Goal: Navigation & Orientation: Find specific page/section

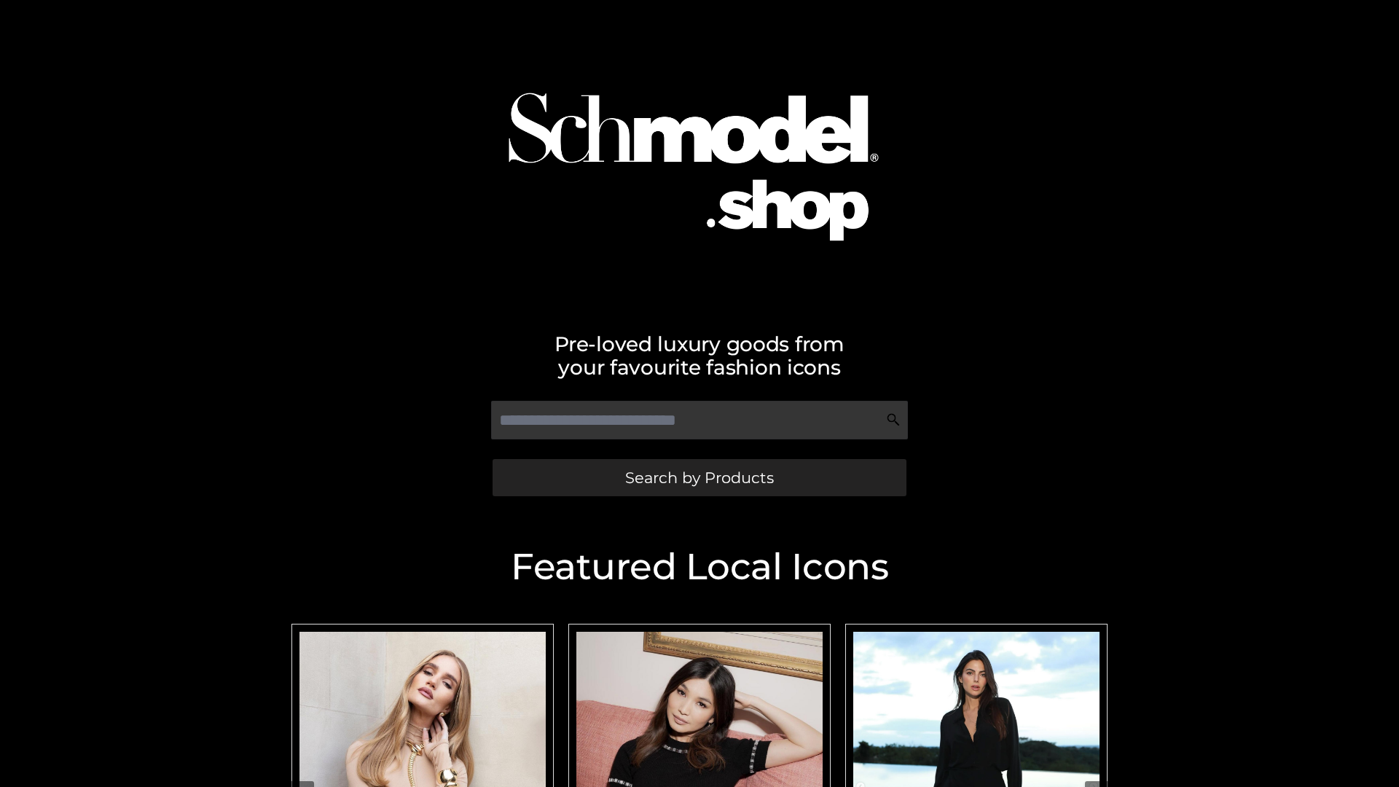
click at [699, 477] on span "Search by Products" at bounding box center [699, 477] width 149 height 15
